Goal: Task Accomplishment & Management: Use online tool/utility

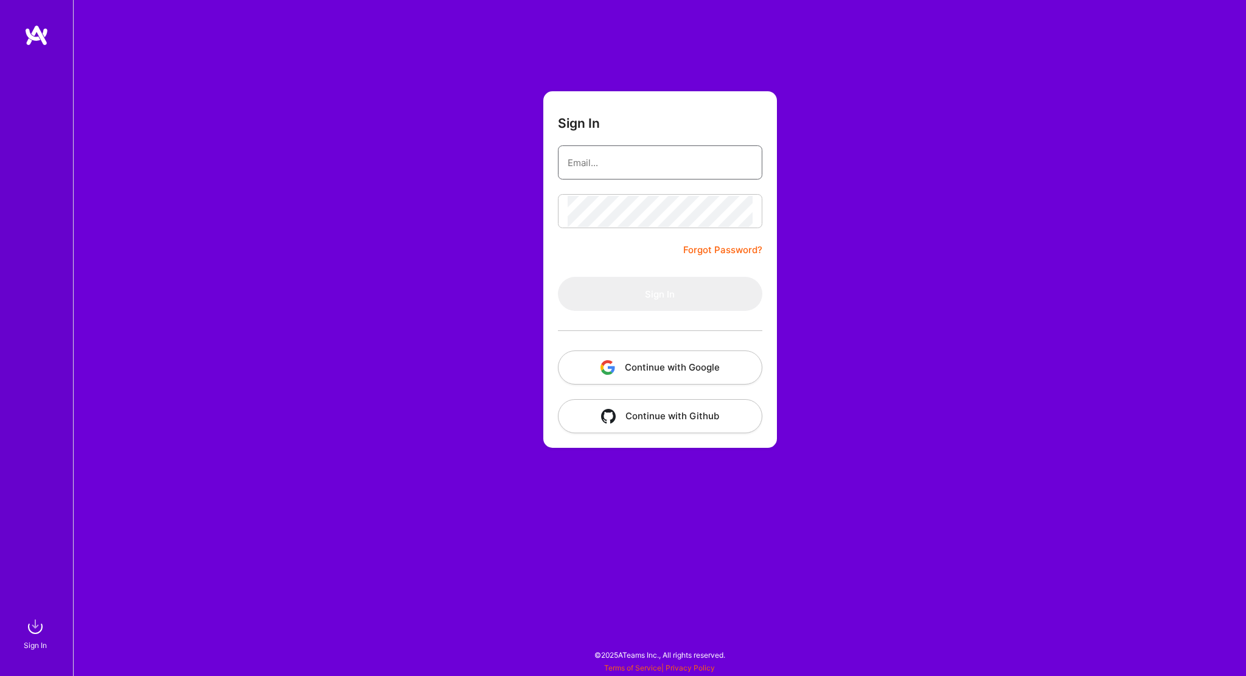
type input "[PERSON_NAME][EMAIL_ADDRESS][PERSON_NAME][DOMAIN_NAME]"
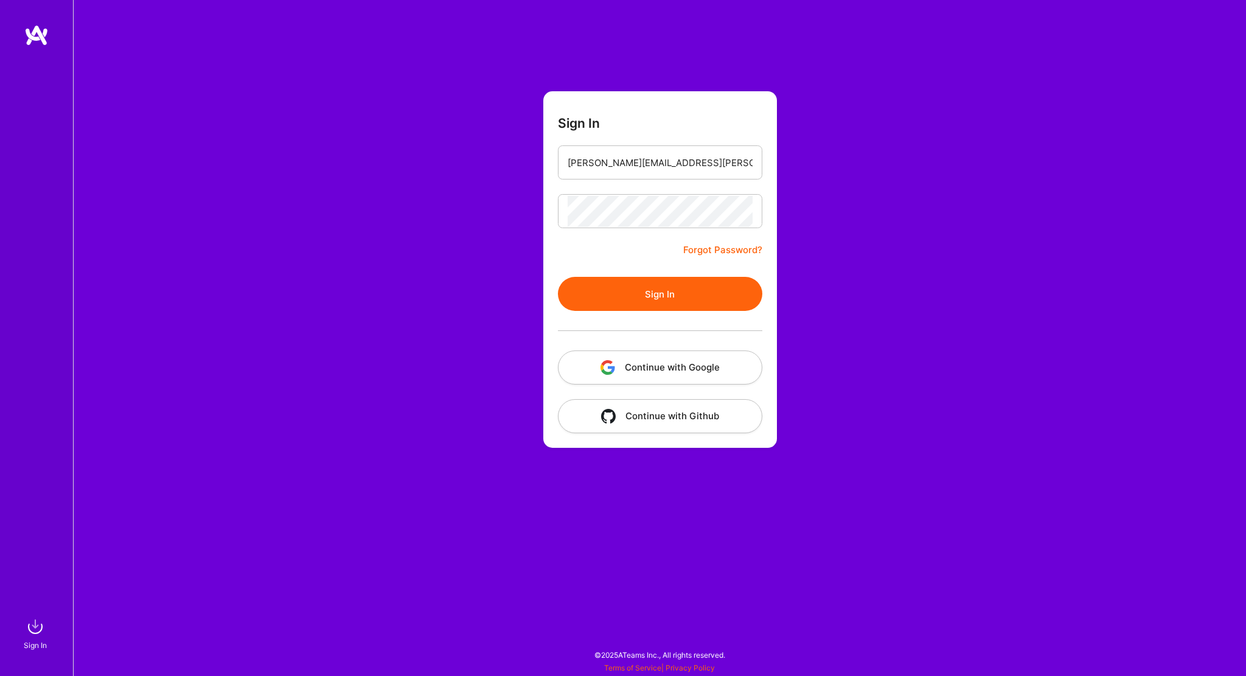
drag, startPoint x: 0, startPoint y: 0, endPoint x: 628, endPoint y: 289, distance: 691.4
click at [628, 289] on button "Sign In" at bounding box center [660, 294] width 204 height 34
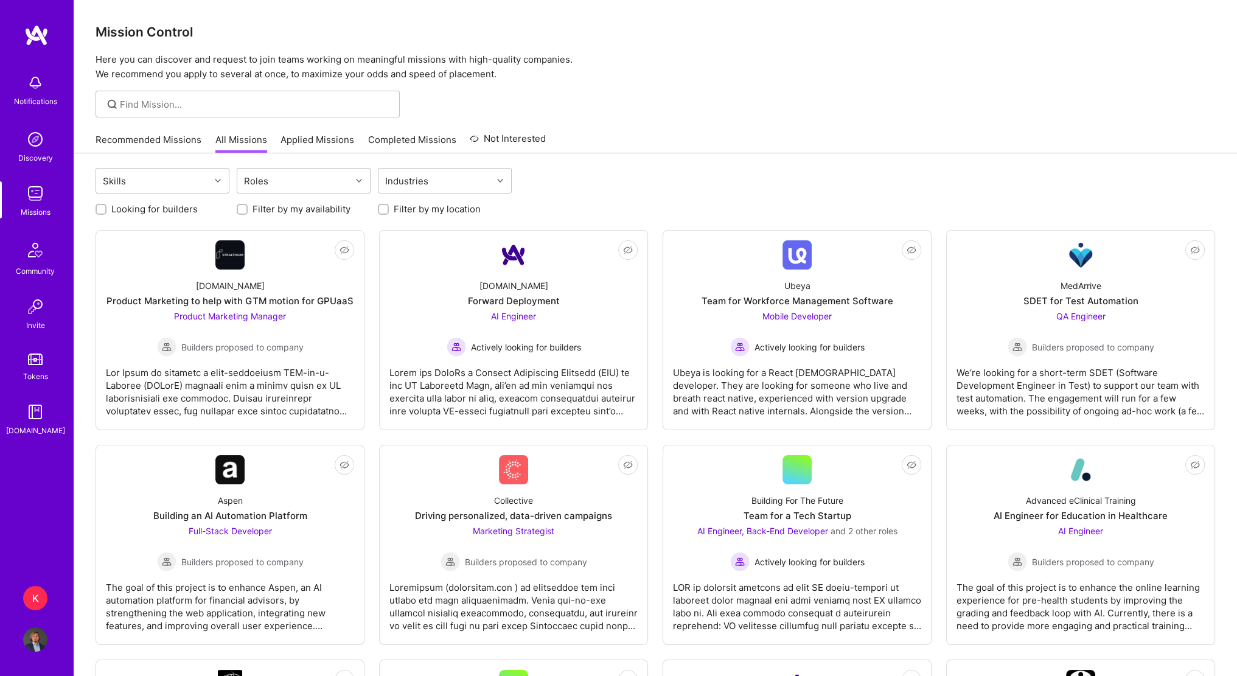
click at [169, 146] on link "Recommended Missions" at bounding box center [149, 143] width 106 height 20
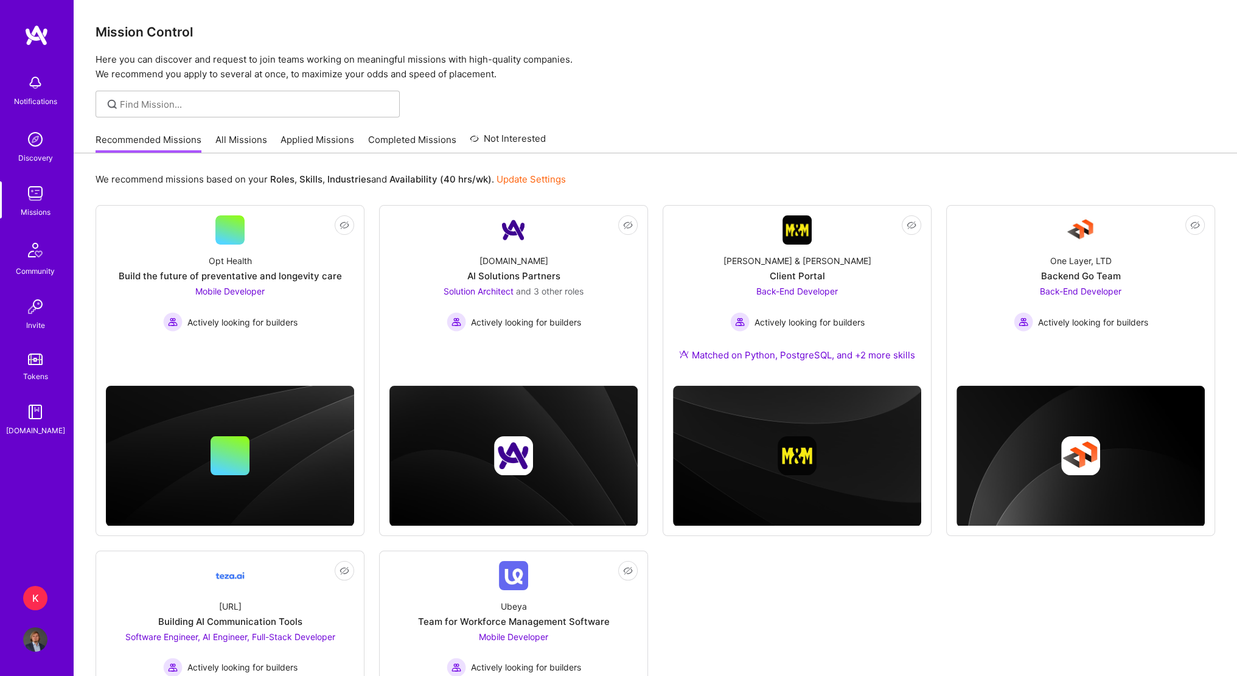
click at [29, 600] on div "K" at bounding box center [35, 598] width 24 height 24
